Goal: Task Accomplishment & Management: Complete application form

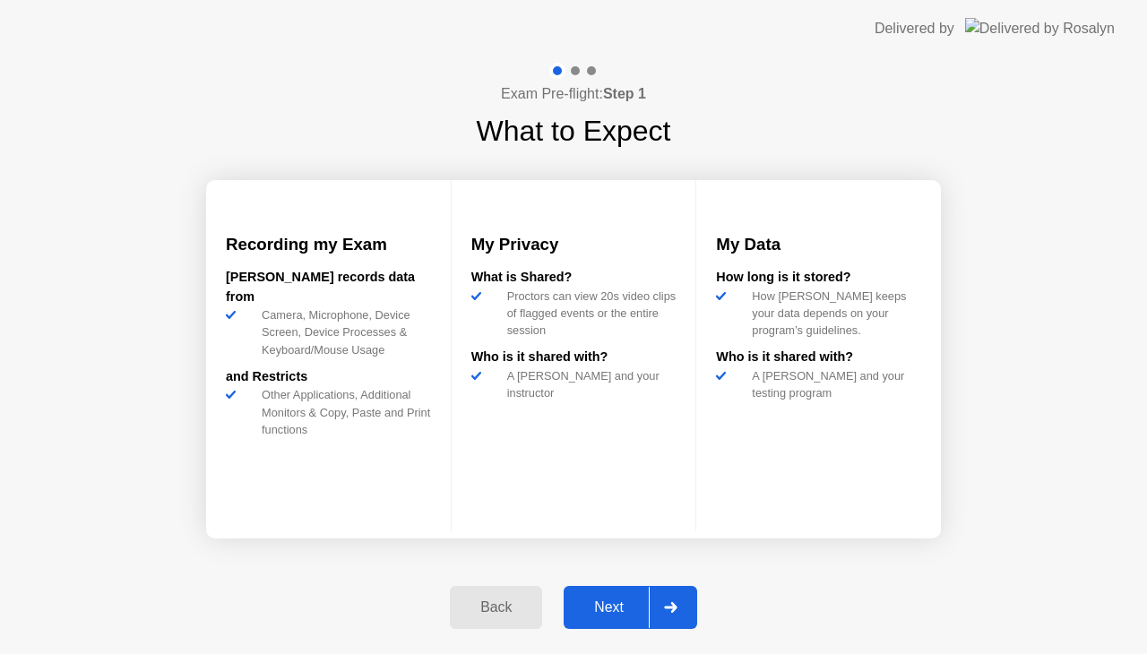
click at [616, 611] on div "Next" at bounding box center [609, 608] width 80 height 16
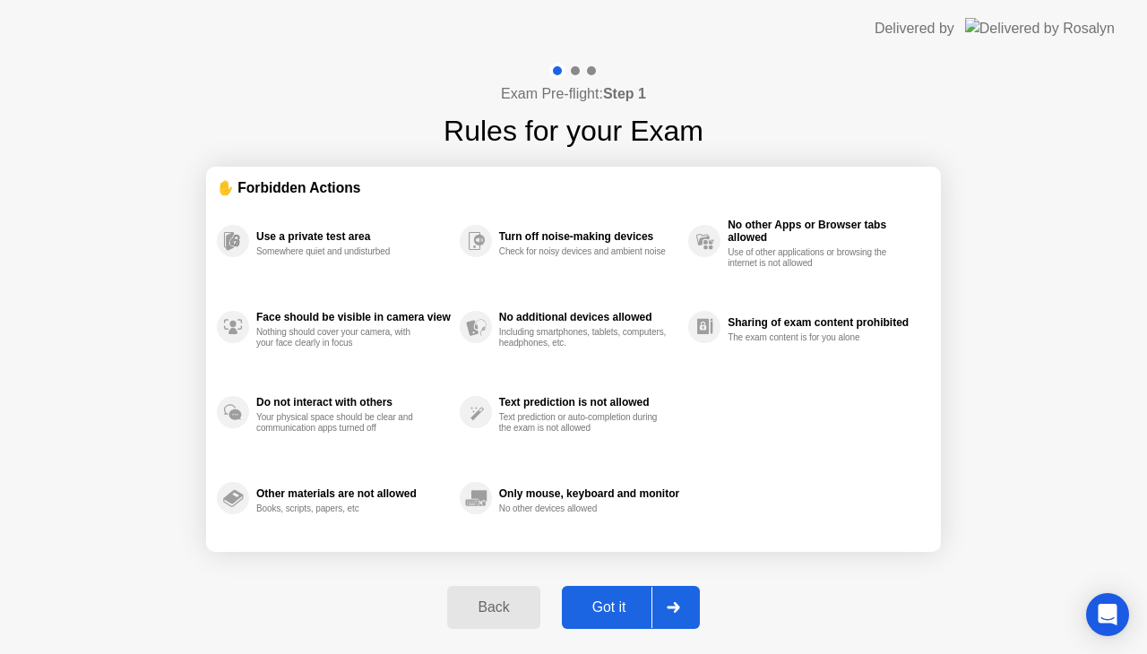
click at [594, 608] on div "Got it" at bounding box center [609, 608] width 84 height 16
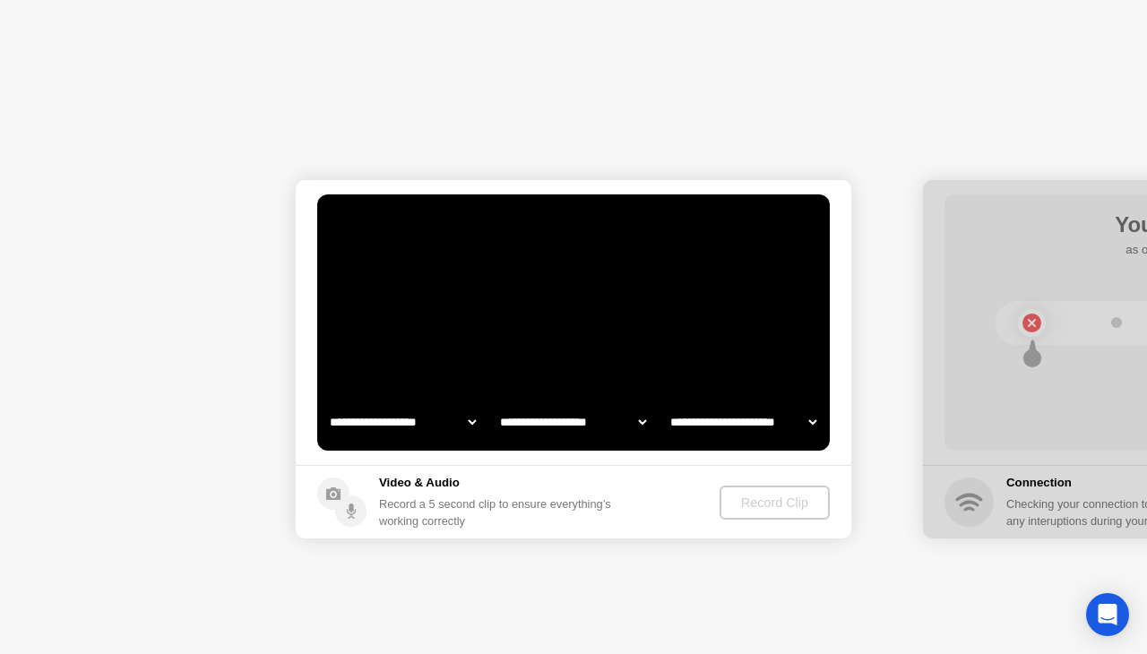
select select "**********"
select select "*******"
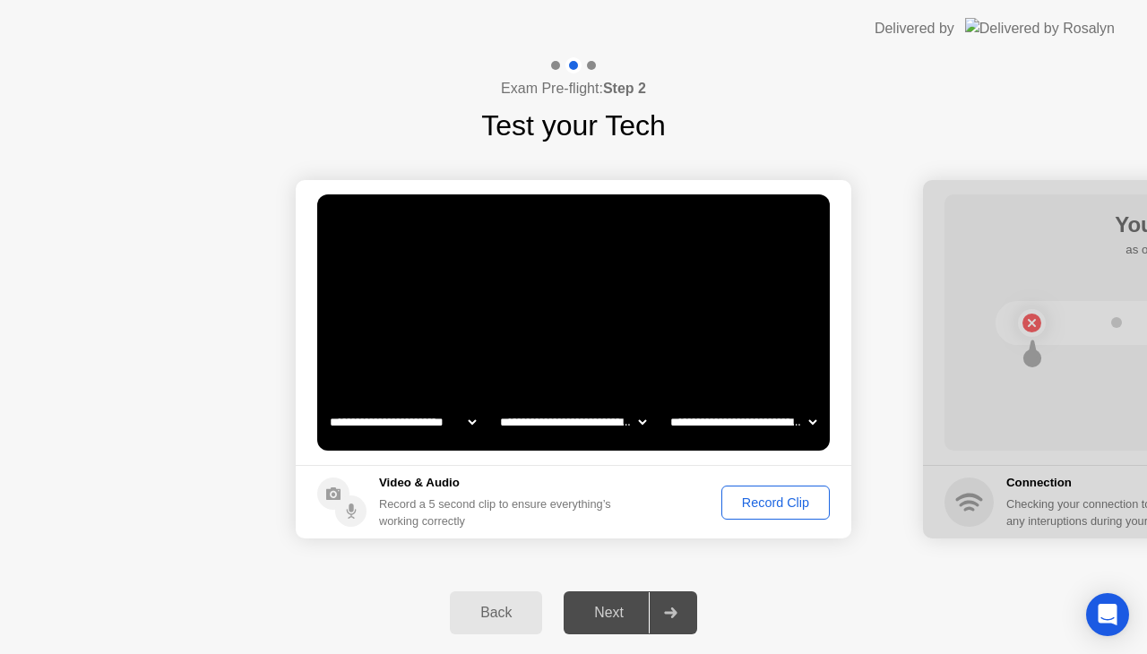
click at [771, 509] on div "Record Clip" at bounding box center [776, 503] width 96 height 14
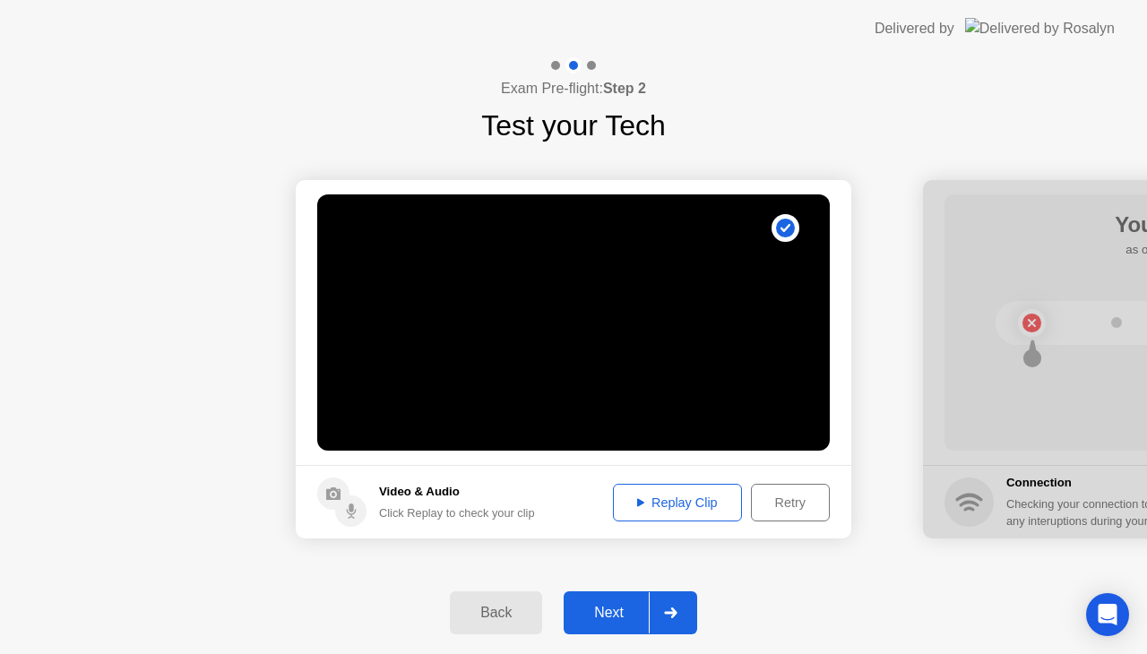
click at [618, 597] on button "Next" at bounding box center [631, 613] width 134 height 43
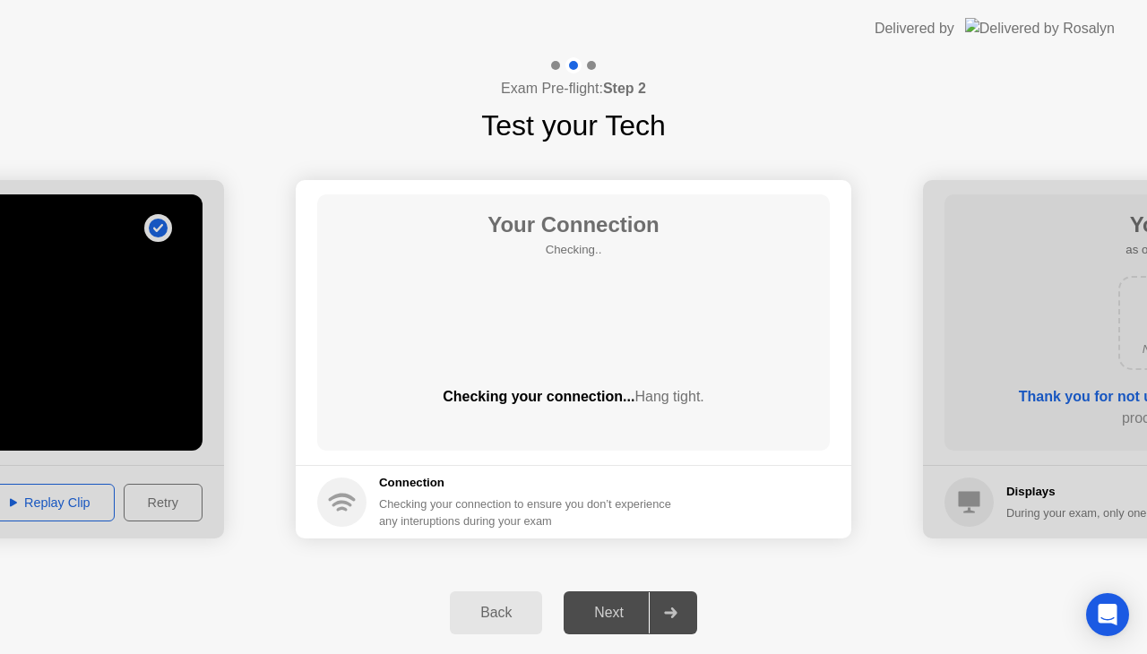
click at [516, 609] on div "Back" at bounding box center [496, 613] width 82 height 16
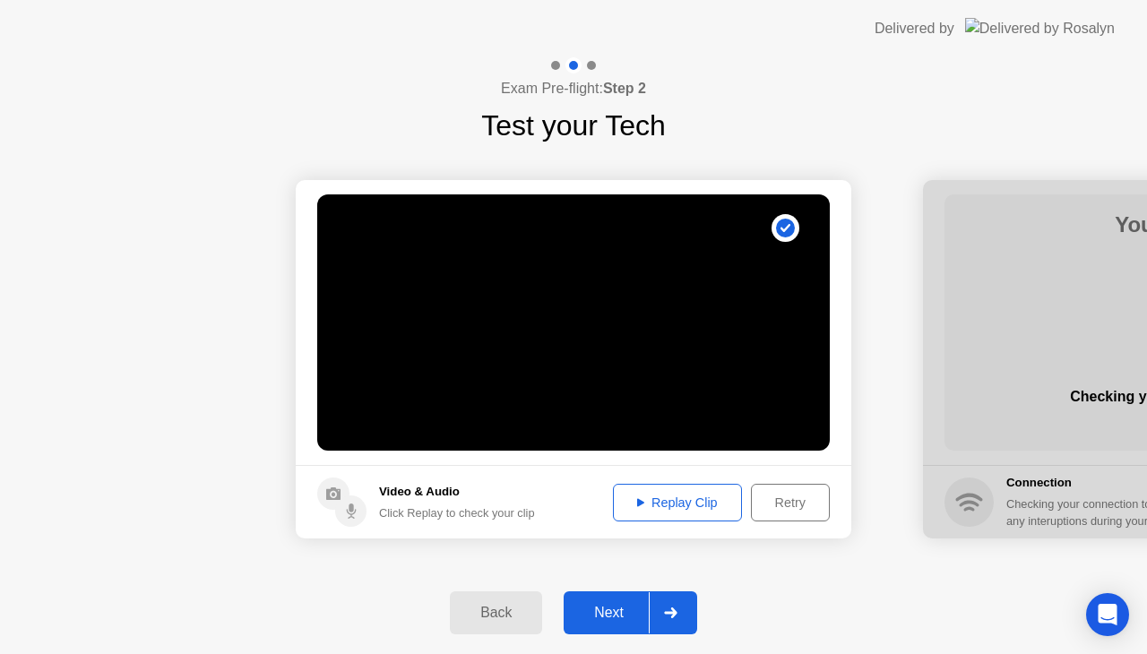
click at [634, 605] on div "Next" at bounding box center [609, 613] width 80 height 16
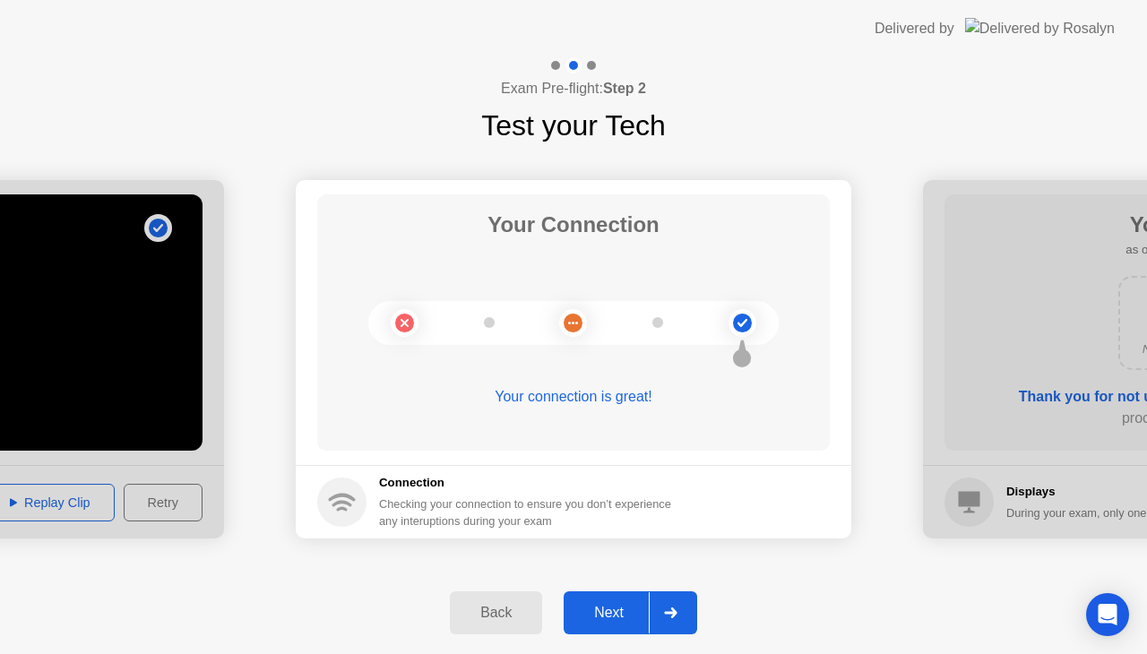
click at [626, 609] on div "Next" at bounding box center [609, 613] width 80 height 16
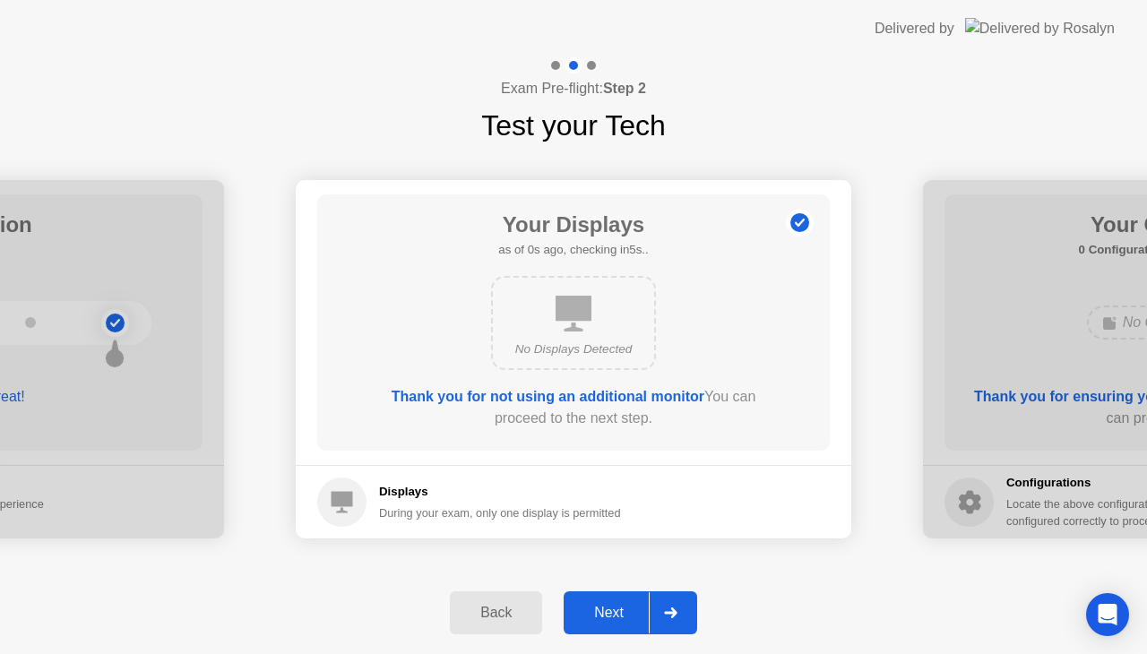
click at [618, 614] on div "Next" at bounding box center [609, 613] width 80 height 16
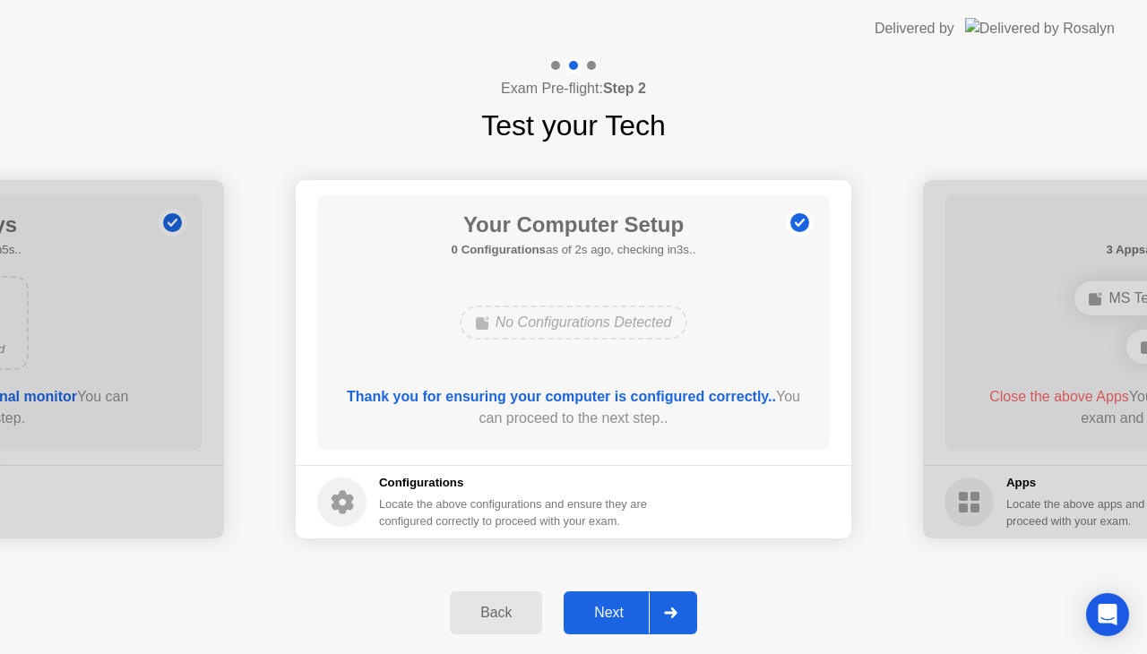
click at [618, 614] on div "Next" at bounding box center [609, 613] width 80 height 16
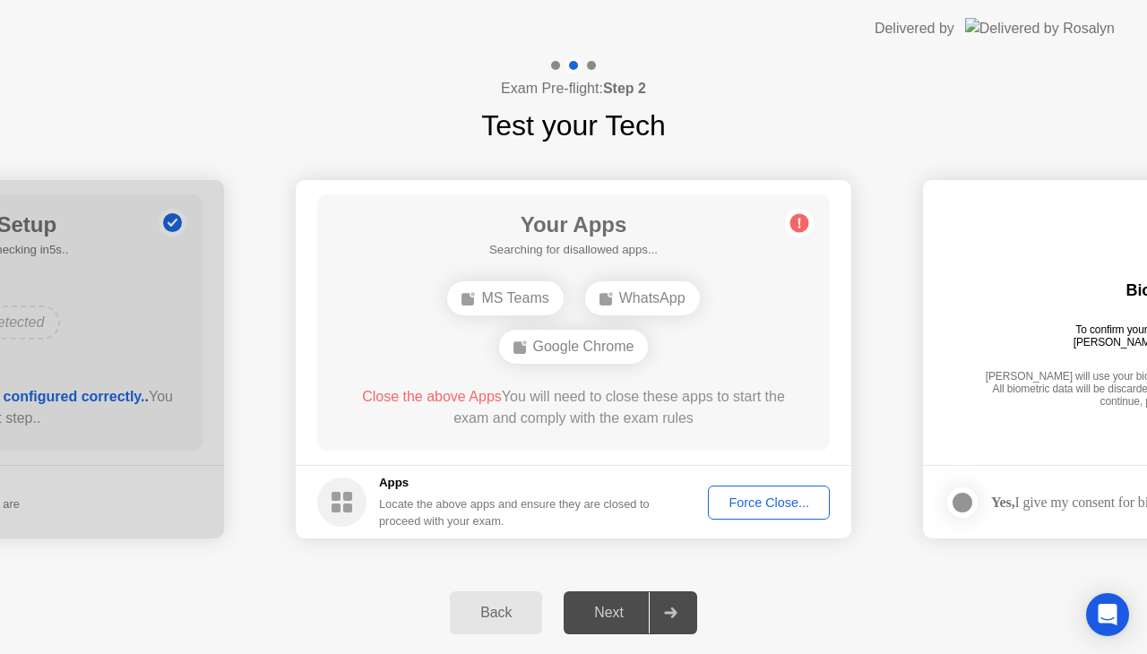
click at [762, 505] on div "Force Close..." at bounding box center [768, 503] width 109 height 14
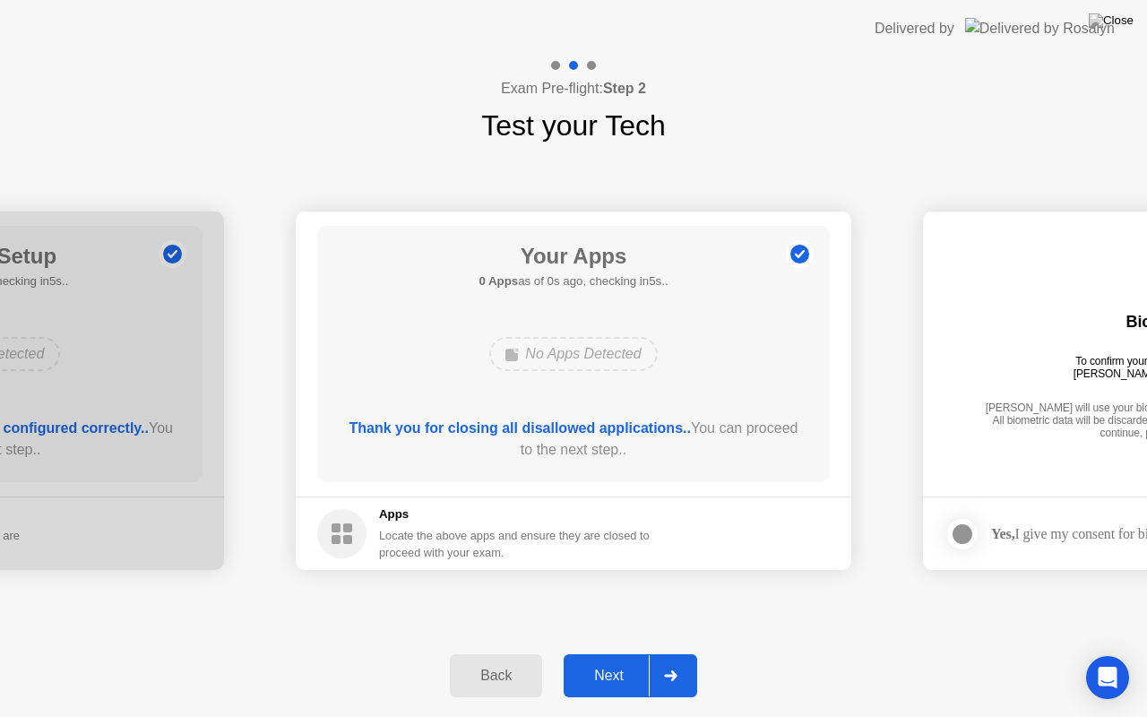
click at [615, 653] on div "Next" at bounding box center [609, 676] width 80 height 16
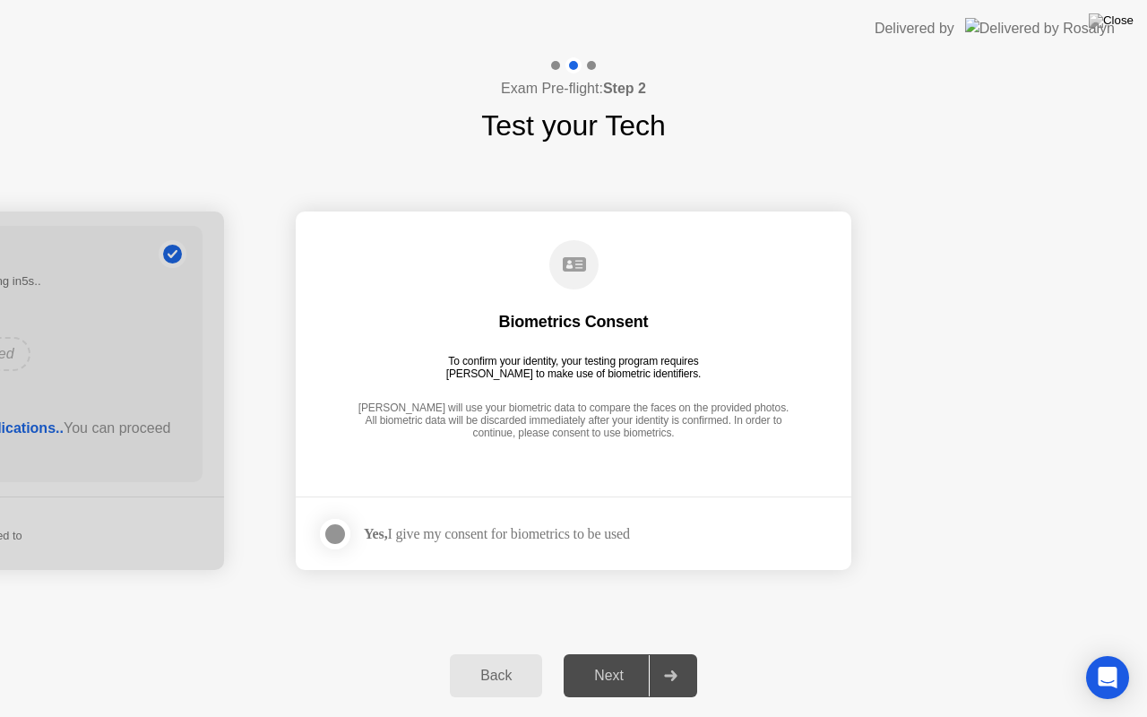
click at [335, 534] on div at bounding box center [335, 534] width 22 height 22
click at [631, 653] on button "Next" at bounding box center [631, 675] width 134 height 43
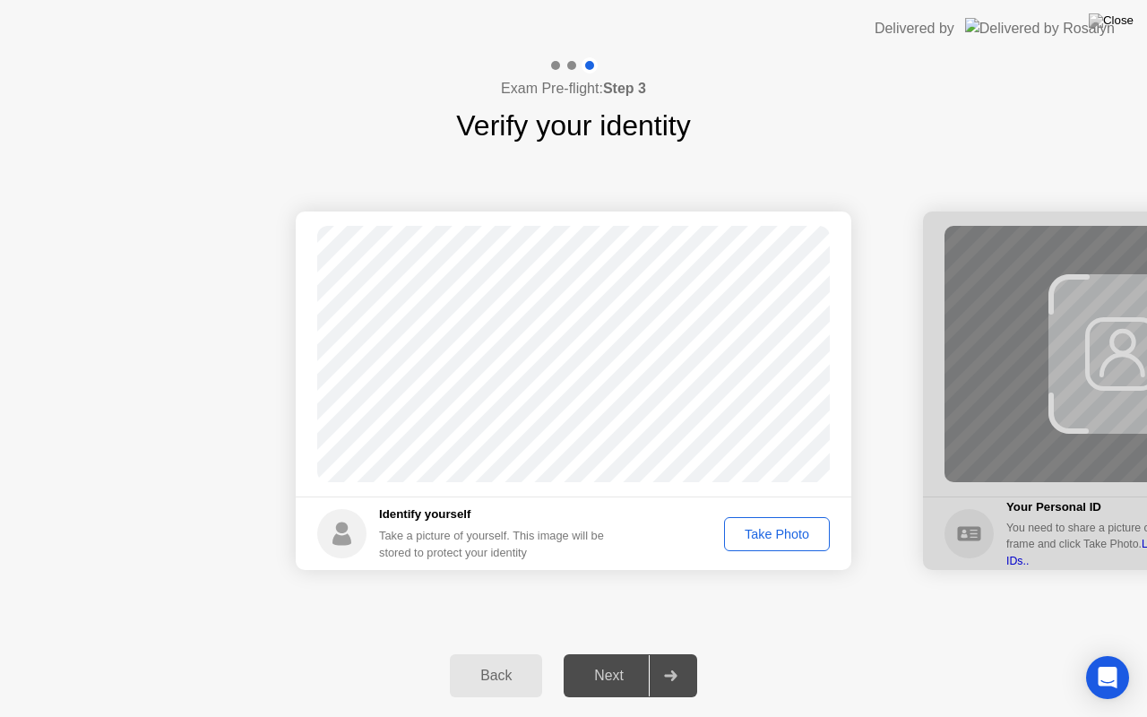
click at [777, 536] on div "Take Photo" at bounding box center [776, 534] width 93 height 14
click at [613, 653] on div "Next" at bounding box center [609, 676] width 80 height 16
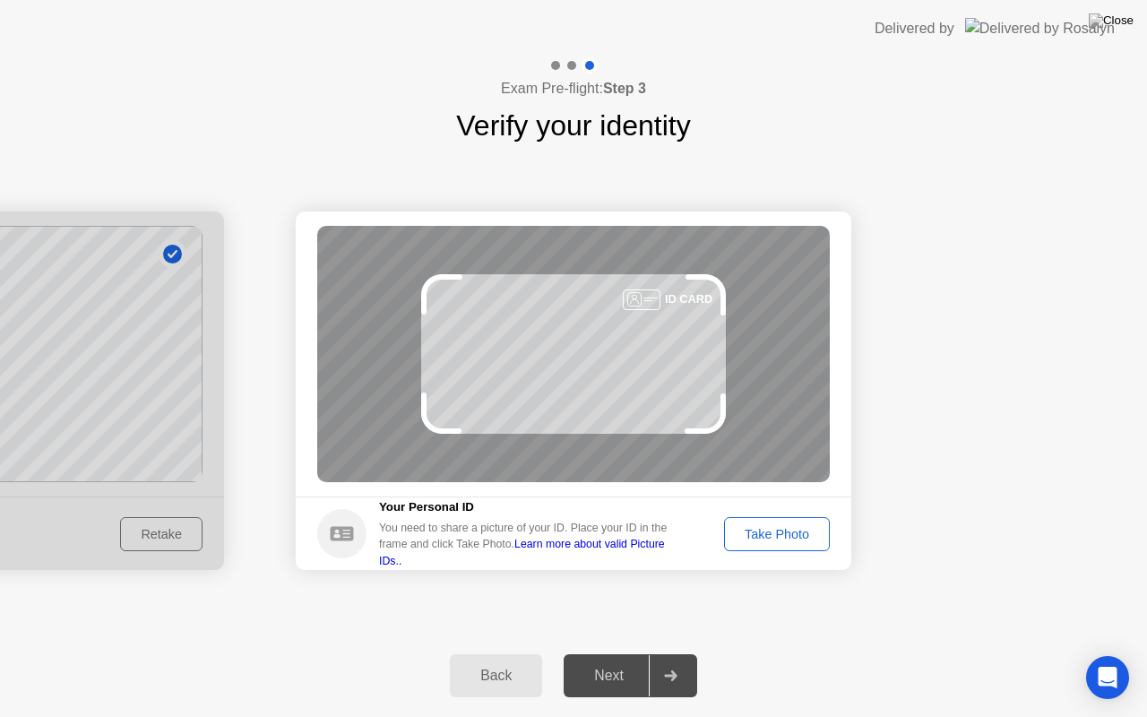
click at [769, 540] on div "Take Photo" at bounding box center [776, 534] width 93 height 14
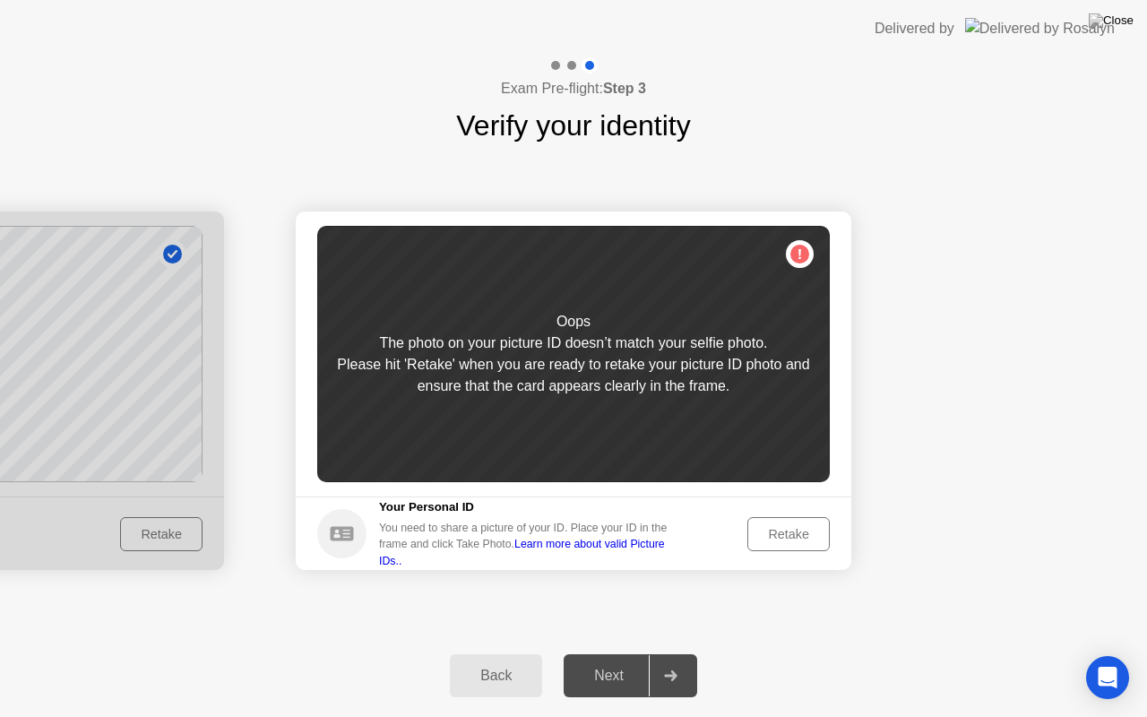
click at [771, 539] on div "Retake" at bounding box center [789, 534] width 70 height 14
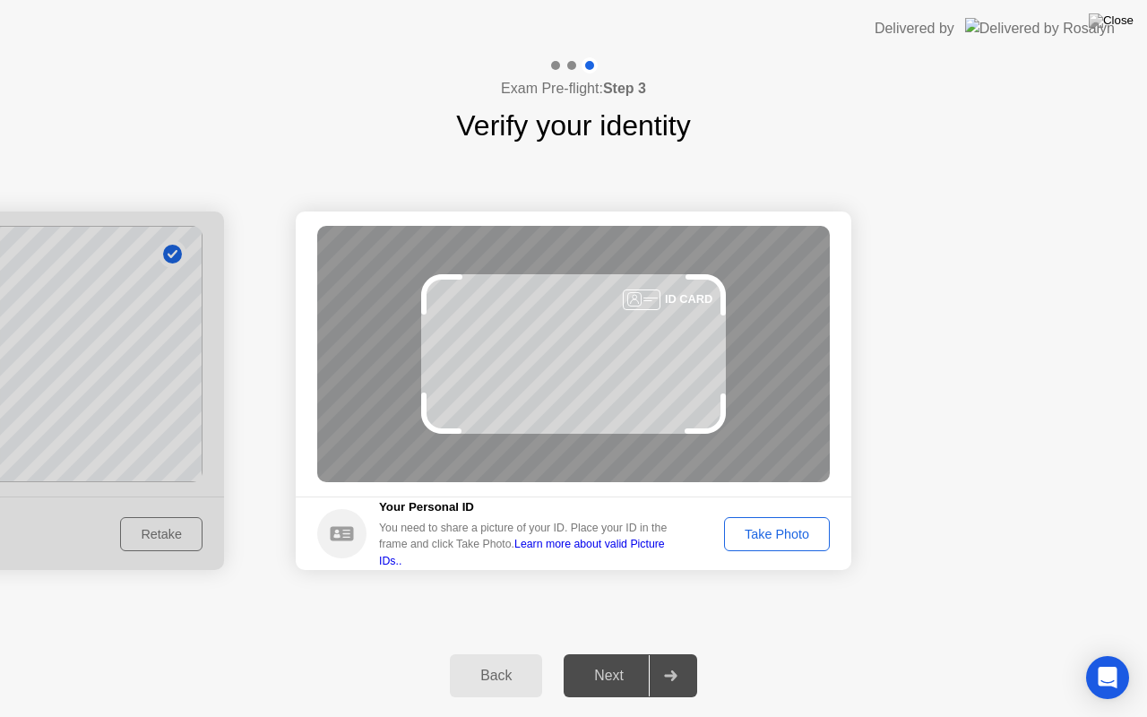
click at [770, 539] on div "Take Photo" at bounding box center [776, 534] width 93 height 14
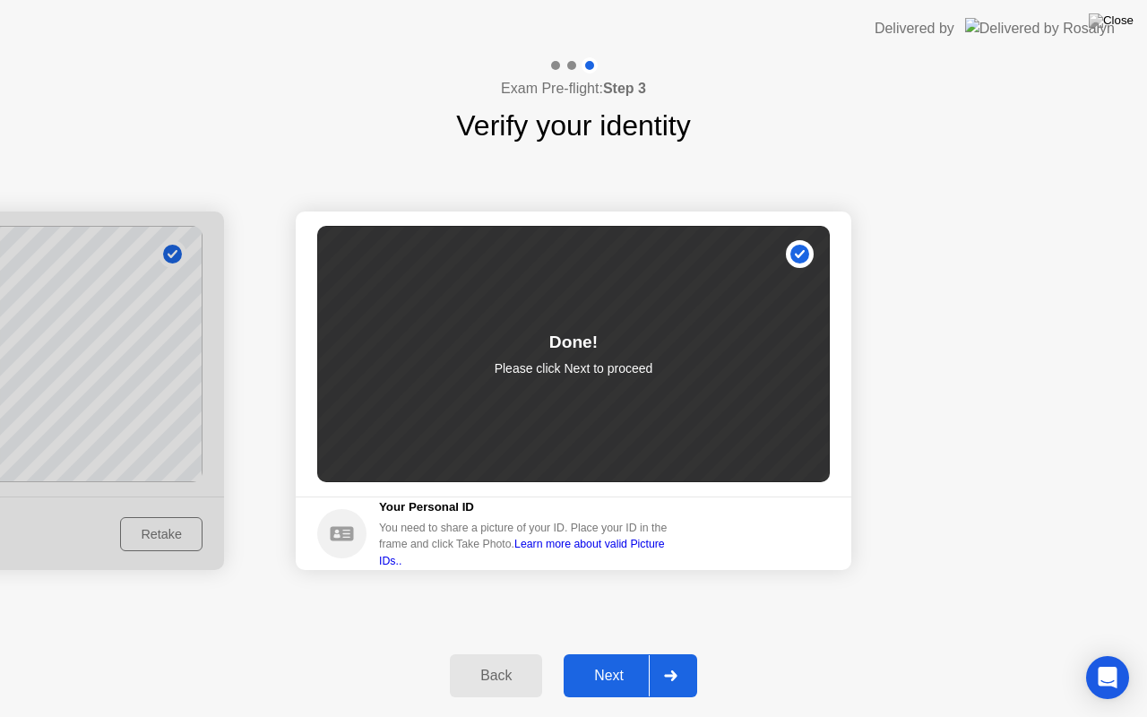
click at [609, 653] on div "Next" at bounding box center [609, 676] width 80 height 16
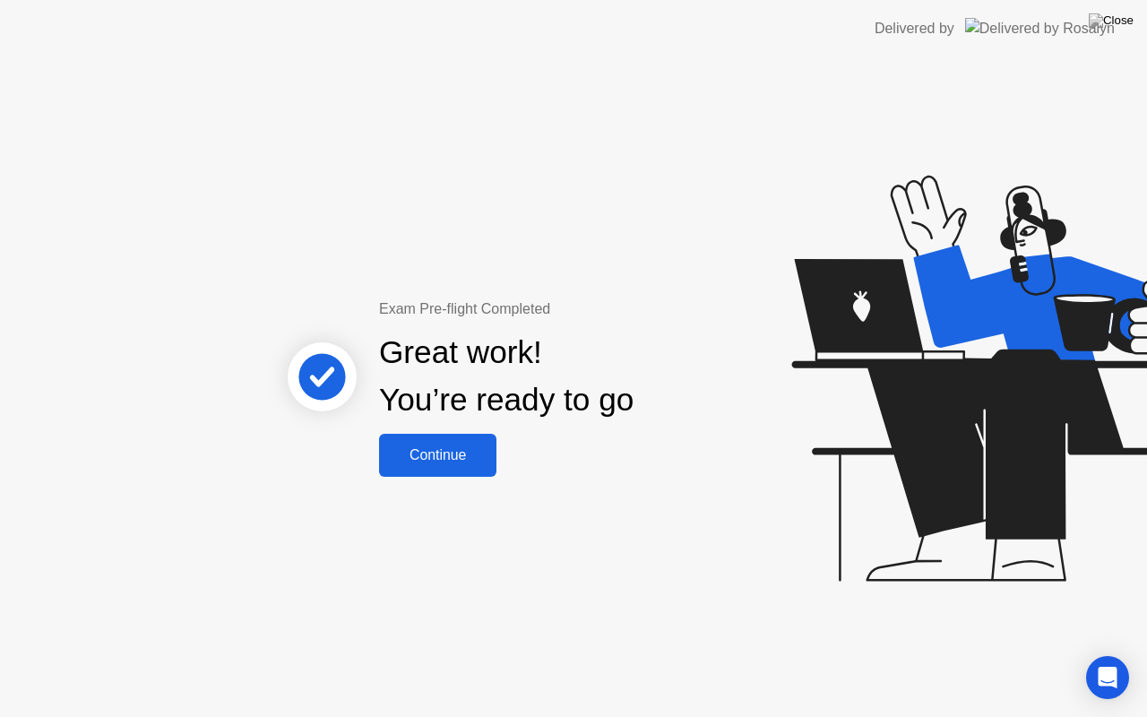
click at [465, 477] on div "Exam Pre-flight Completed Great work! You’re ready to go Continue" at bounding box center [573, 387] width 1147 height 660
click at [462, 471] on button "Continue" at bounding box center [437, 455] width 117 height 43
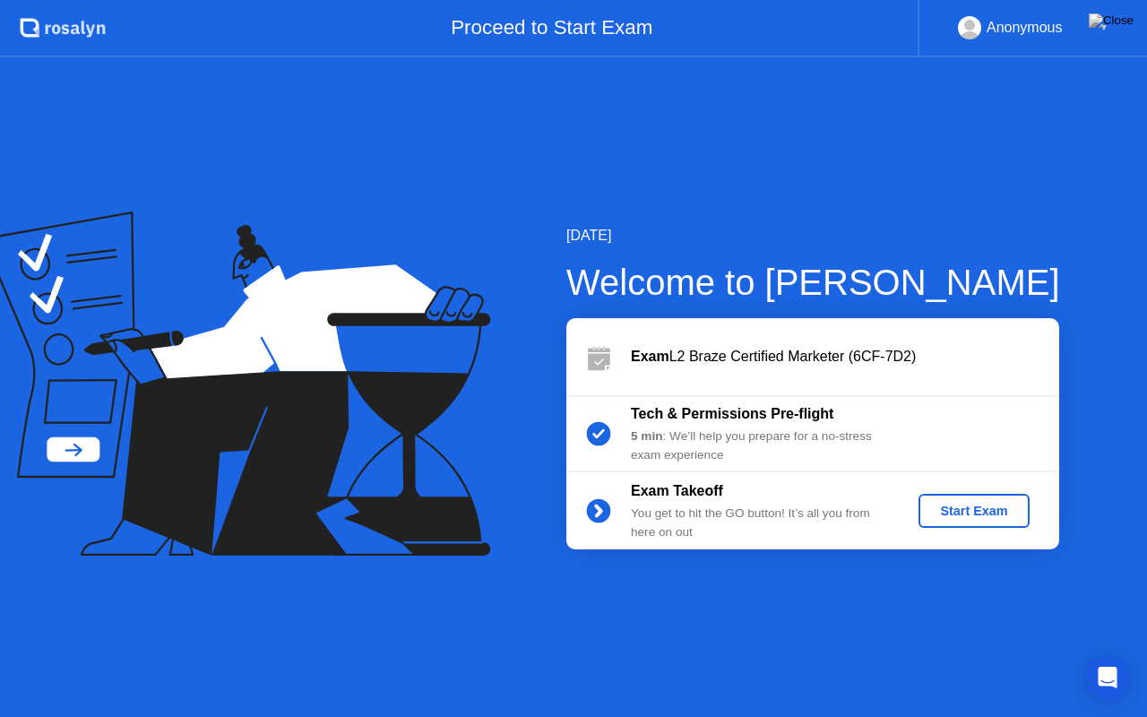
click at [942, 512] on div "Start Exam" at bounding box center [974, 511] width 96 height 14
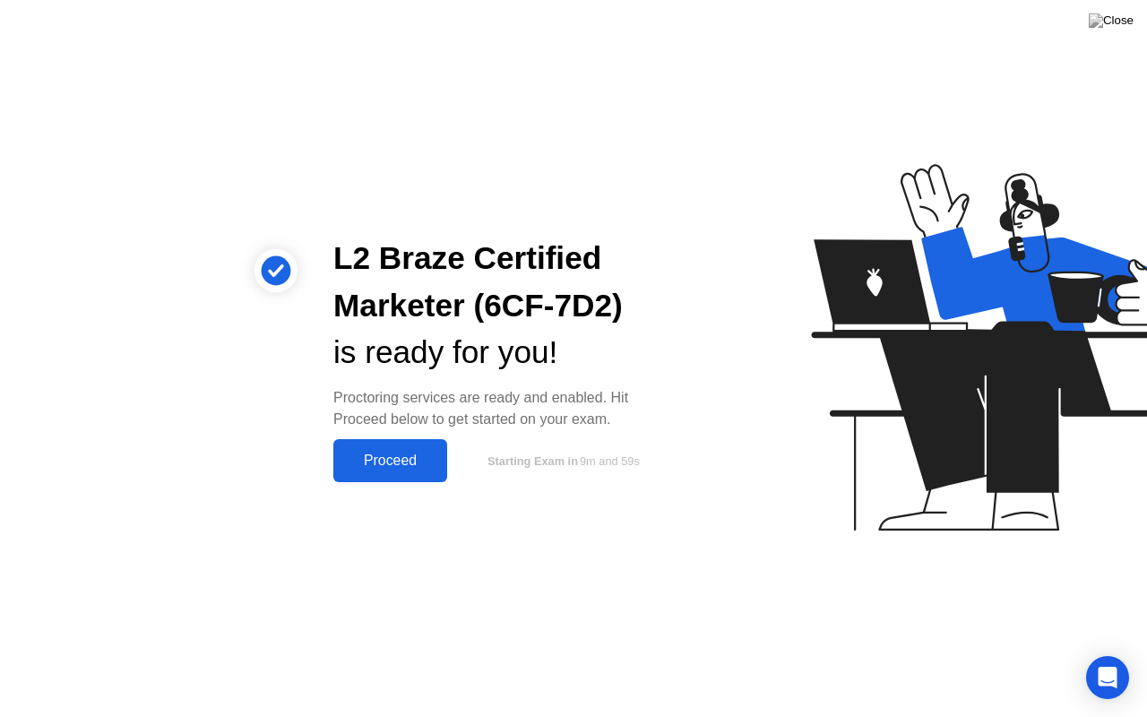
click at [389, 462] on div "Proceed" at bounding box center [390, 461] width 103 height 16
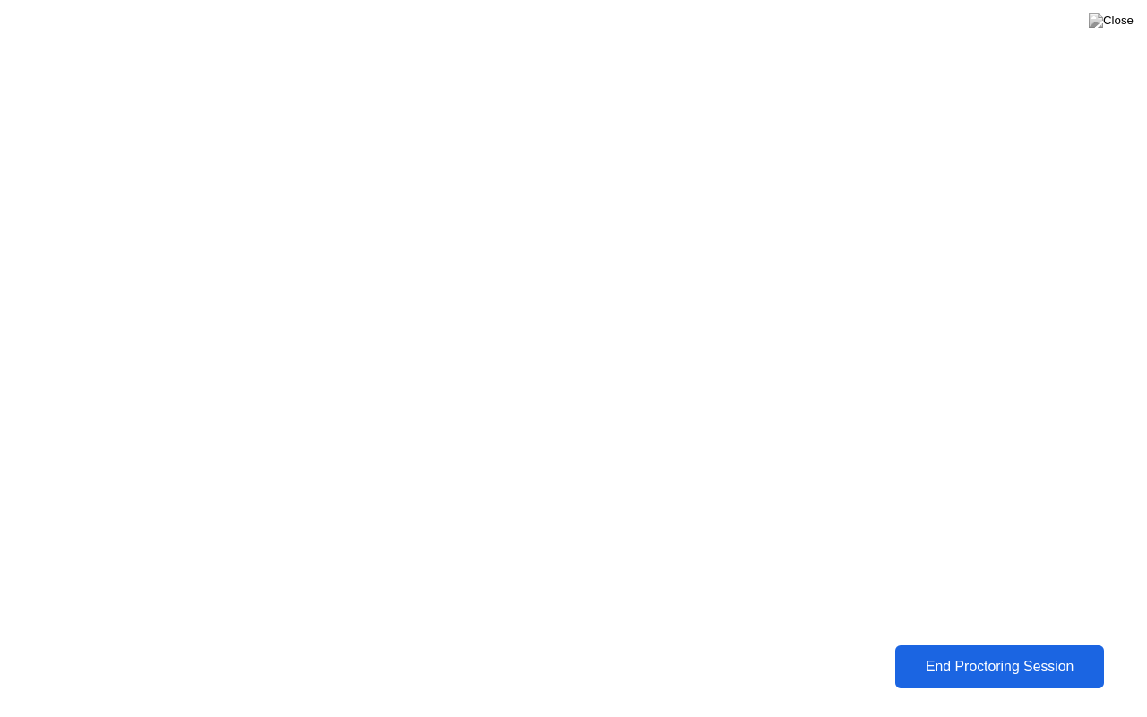
click at [952, 653] on div "End Proctoring Session" at bounding box center [1000, 667] width 199 height 16
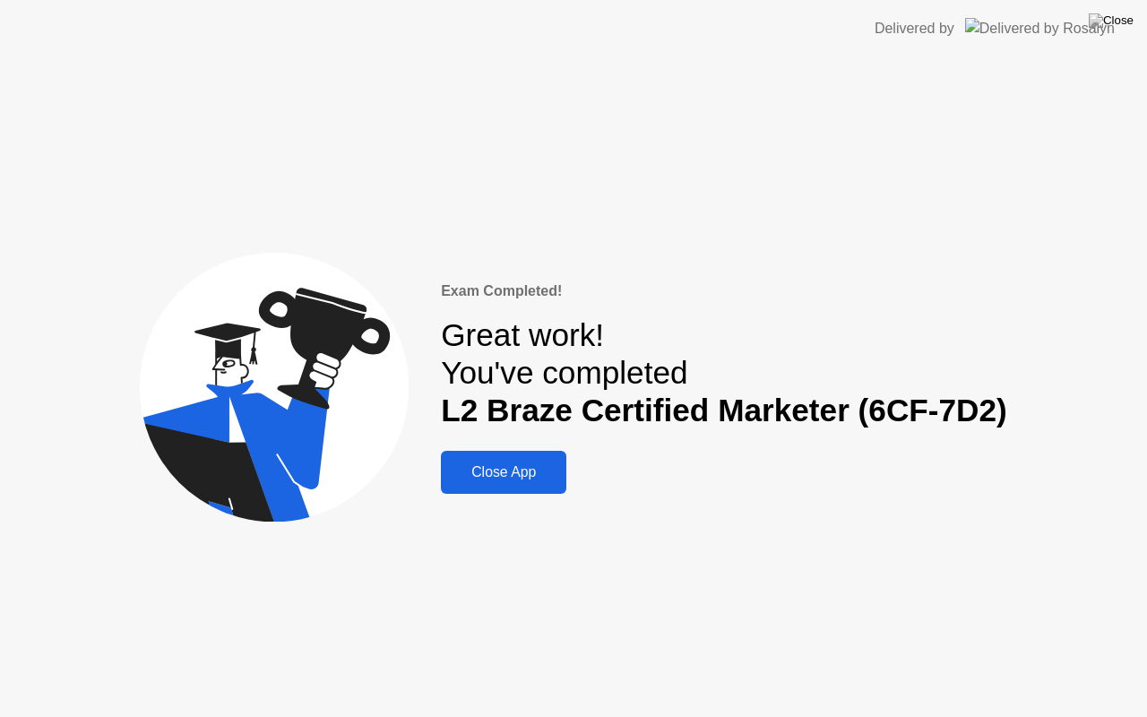
click at [540, 471] on div "Close App" at bounding box center [503, 472] width 115 height 16
